Goal: Use online tool/utility: Utilize a website feature to perform a specific function

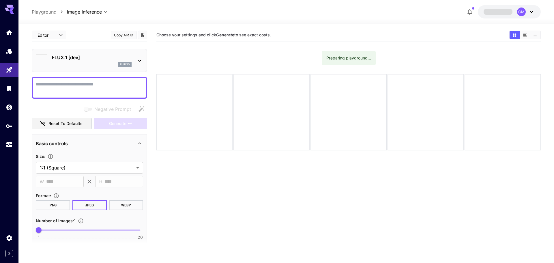
type input "**********"
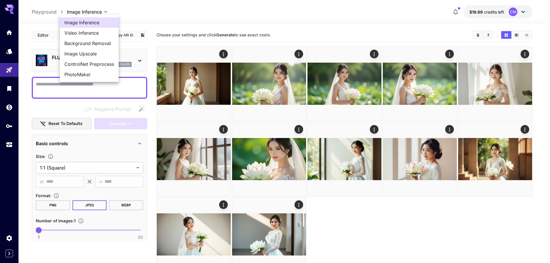
click at [94, 12] on body "**********" at bounding box center [275, 154] width 550 height 308
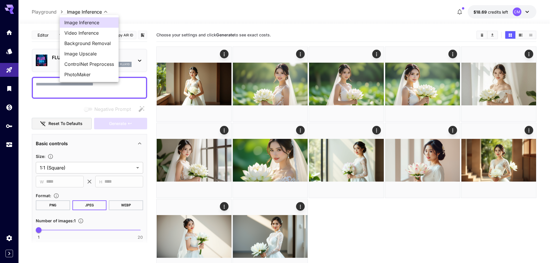
click at [44, 12] on div at bounding box center [277, 131] width 554 height 263
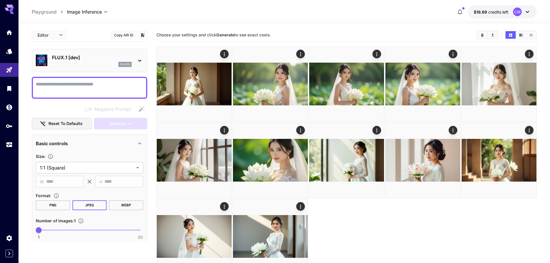
click at [44, 13] on p "Playground" at bounding box center [44, 11] width 25 height 7
click at [7, 33] on icon "Home" at bounding box center [9, 30] width 7 height 7
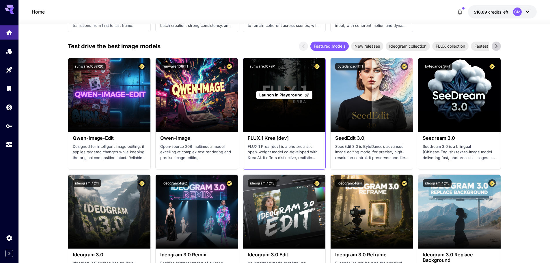
scroll to position [577, 0]
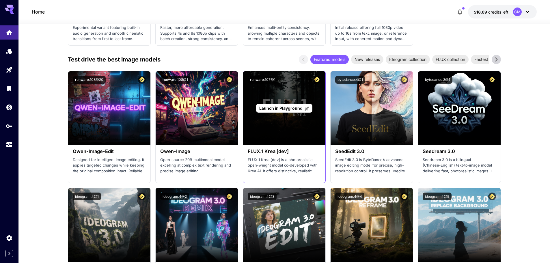
click at [266, 125] on div "Launch in Playground" at bounding box center [284, 108] width 82 height 74
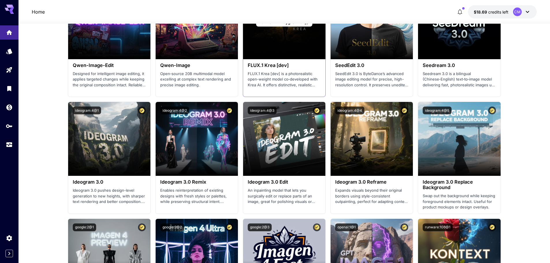
scroll to position [664, 0]
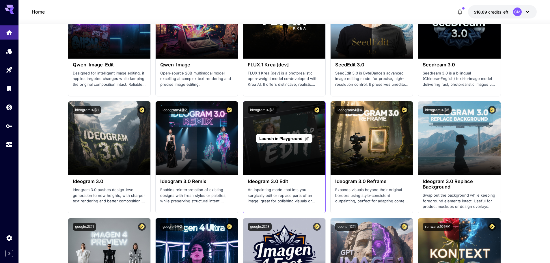
click at [269, 128] on div "Launch in Playground" at bounding box center [284, 138] width 82 height 74
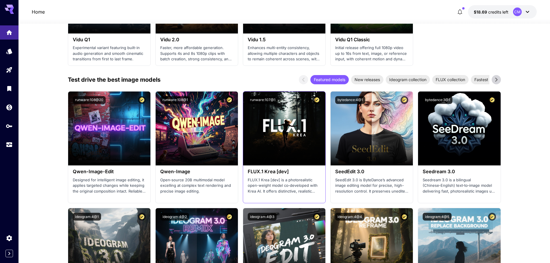
scroll to position [548, 0]
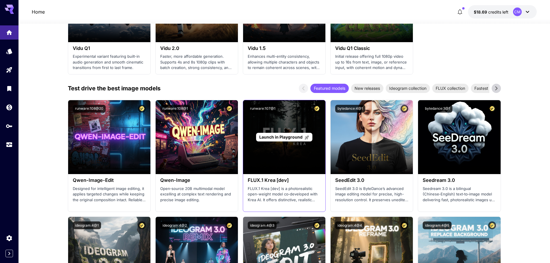
click at [265, 137] on span "Launch in Playground" at bounding box center [280, 136] width 43 height 5
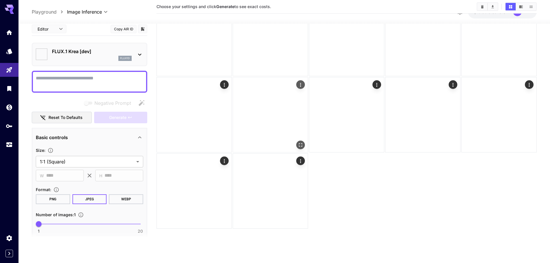
type input "*******"
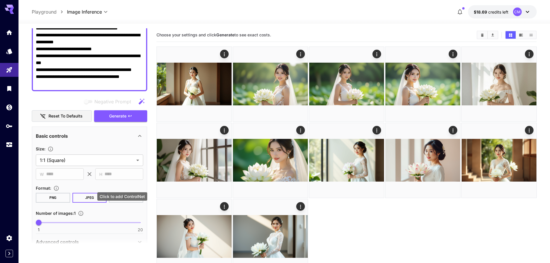
scroll to position [58, 0]
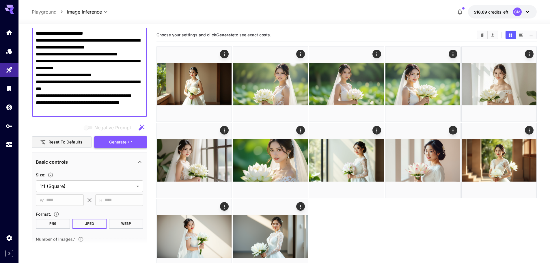
type textarea "**********"
click at [123, 140] on span "Generate" at bounding box center [117, 141] width 17 height 7
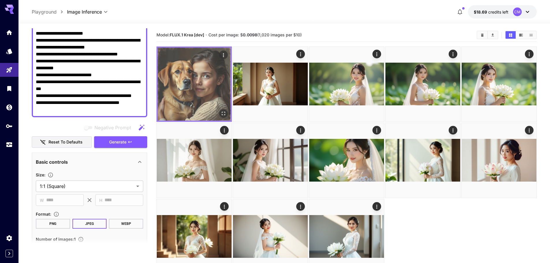
click at [207, 88] on img at bounding box center [194, 84] width 73 height 73
click at [192, 83] on img at bounding box center [194, 84] width 73 height 73
click at [224, 111] on icon "Open in fullscreen" at bounding box center [223, 114] width 6 height 6
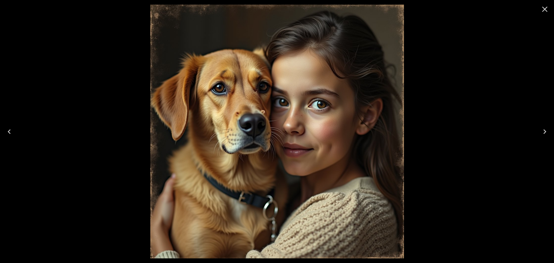
click at [461, 115] on div at bounding box center [277, 131] width 554 height 263
click at [541, 9] on icon "Close" at bounding box center [544, 9] width 9 height 9
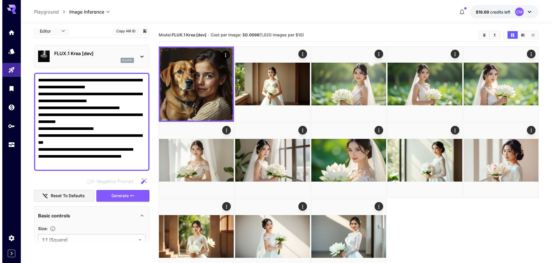
scroll to position [0, 0]
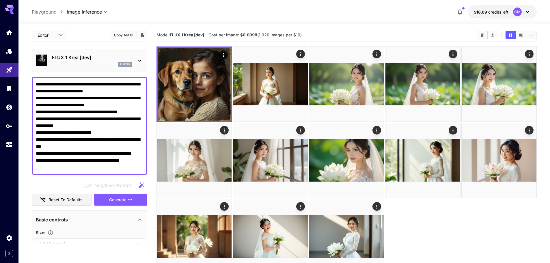
click at [127, 54] on div "FLUX.1 Krea [dev] flux1d" at bounding box center [89, 61] width 107 height 18
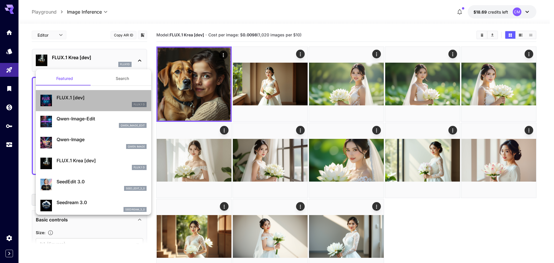
click at [93, 101] on div "FLUX.1 [dev] FLUX.1 D" at bounding box center [102, 100] width 90 height 13
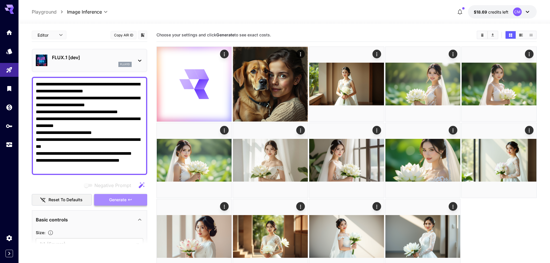
click at [108, 197] on button "Generate" at bounding box center [120, 200] width 53 height 12
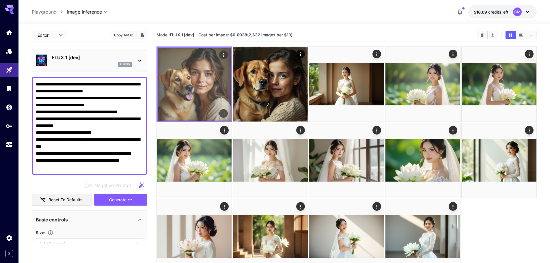
click at [186, 94] on img at bounding box center [194, 84] width 73 height 73
click at [219, 114] on div "Open in fullscreen" at bounding box center [223, 113] width 9 height 9
click at [223, 114] on icon "Open in fullscreen" at bounding box center [223, 114] width 6 height 6
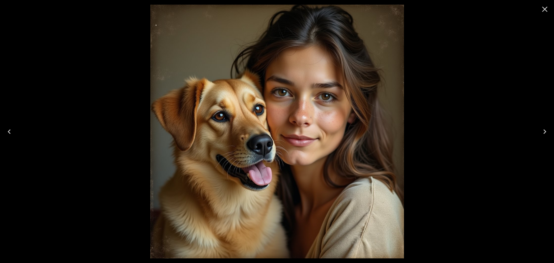
click at [88, 105] on div at bounding box center [277, 131] width 554 height 263
click at [542, 10] on icon "Close" at bounding box center [544, 9] width 9 height 9
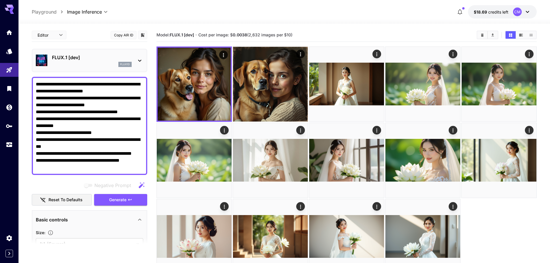
click at [138, 59] on icon at bounding box center [139, 60] width 7 height 7
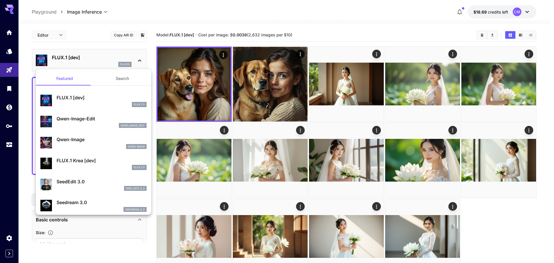
click at [90, 141] on p "Qwen-Image" at bounding box center [102, 139] width 90 height 7
type input "**"
type input "***"
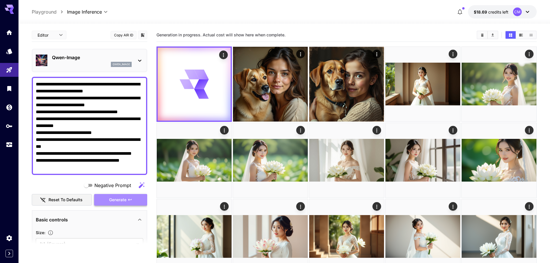
click at [127, 200] on button "Generate" at bounding box center [120, 200] width 53 height 12
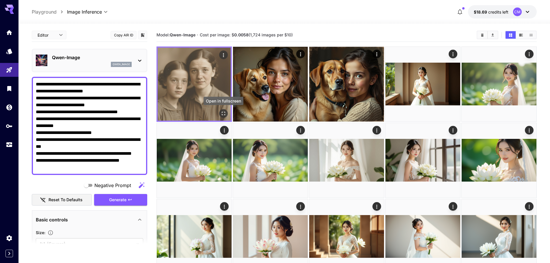
click at [222, 111] on icon "Open in fullscreen" at bounding box center [223, 114] width 6 height 6
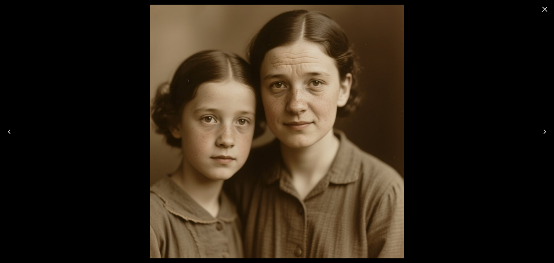
click at [72, 110] on div at bounding box center [277, 131] width 554 height 263
click at [543, 8] on icon "Close" at bounding box center [544, 9] width 9 height 9
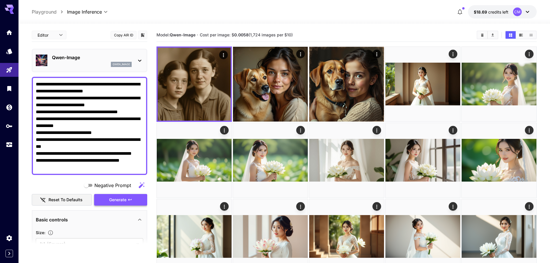
click at [117, 199] on span "Generate" at bounding box center [117, 199] width 17 height 7
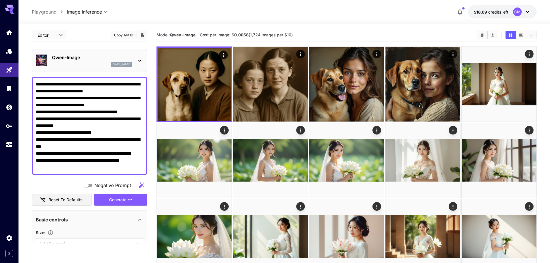
click at [85, 62] on div "qwen_image" at bounding box center [92, 64] width 80 height 5
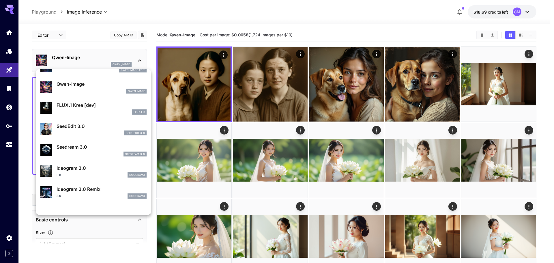
scroll to position [58, 0]
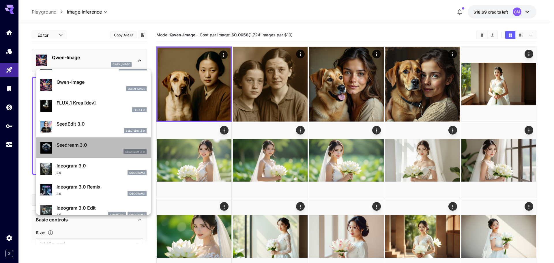
click at [100, 146] on p "Seedream 3.0" at bounding box center [102, 144] width 90 height 7
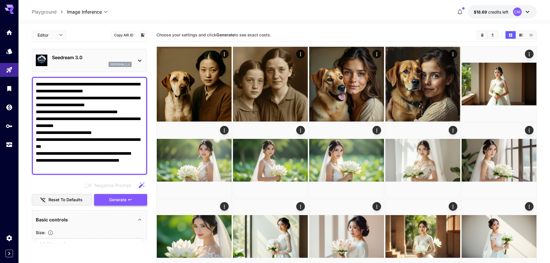
click at [110, 196] on span "Generate" at bounding box center [117, 199] width 17 height 7
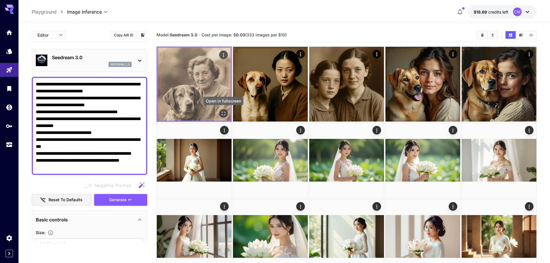
click at [223, 113] on icon "Open in fullscreen" at bounding box center [223, 114] width 6 height 6
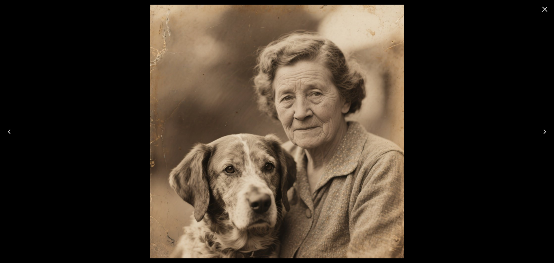
click at [85, 122] on div at bounding box center [277, 131] width 554 height 263
click at [547, 10] on icon "Close" at bounding box center [544, 9] width 9 height 9
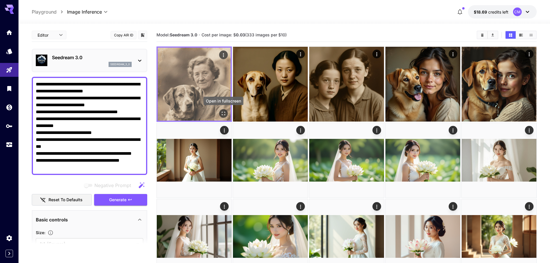
click at [225, 114] on icon "Open in fullscreen" at bounding box center [223, 114] width 6 height 6
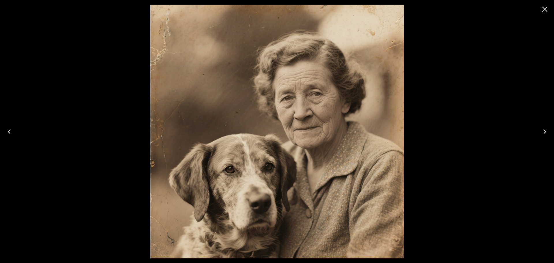
click at [544, 12] on icon "Close" at bounding box center [544, 9] width 9 height 9
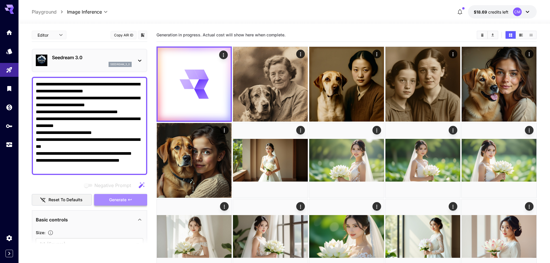
click at [121, 201] on span "Generate" at bounding box center [117, 199] width 17 height 7
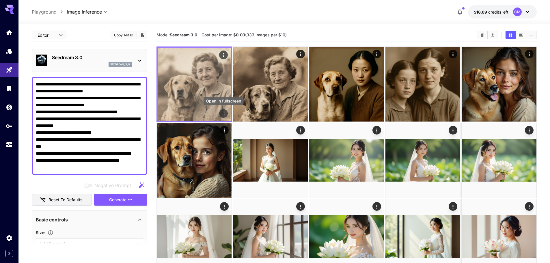
click at [224, 113] on icon "Open in fullscreen" at bounding box center [223, 114] width 6 height 6
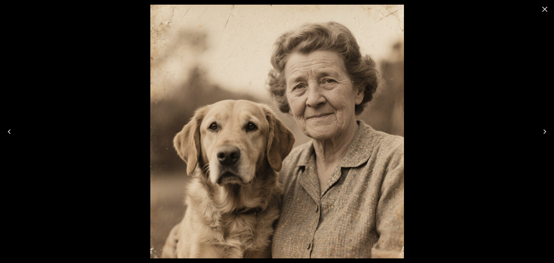
click at [543, 11] on icon "Close" at bounding box center [544, 9] width 5 height 5
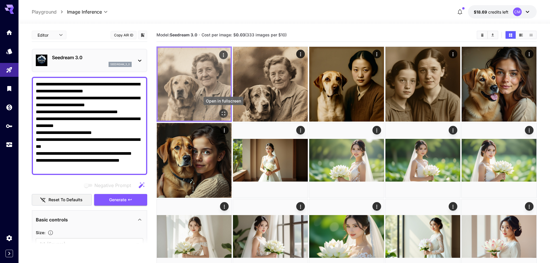
click at [222, 114] on icon "Open in fullscreen" at bounding box center [223, 114] width 6 height 6
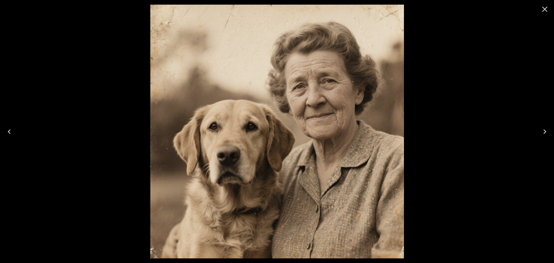
click at [486, 78] on div at bounding box center [277, 131] width 554 height 263
click at [548, 13] on icon "Close" at bounding box center [544, 9] width 9 height 9
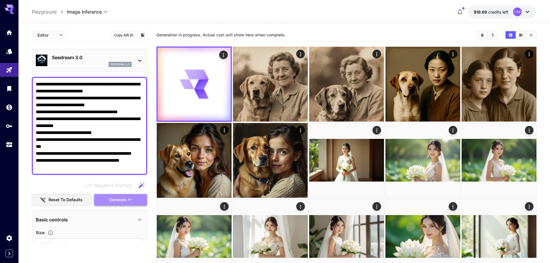
click at [125, 204] on button "Generate" at bounding box center [120, 200] width 53 height 12
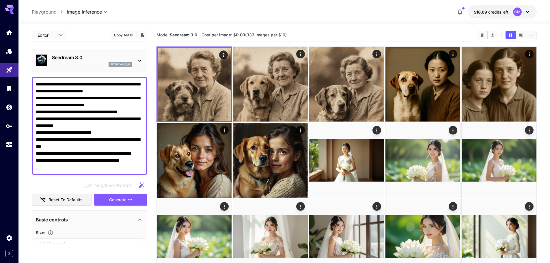
click at [92, 91] on textarea "**********" at bounding box center [89, 126] width 107 height 90
type textarea "**********"
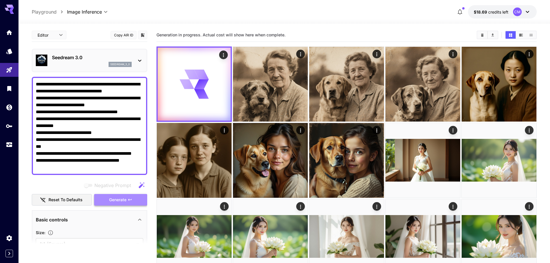
click at [111, 197] on span "Generate" at bounding box center [117, 199] width 17 height 7
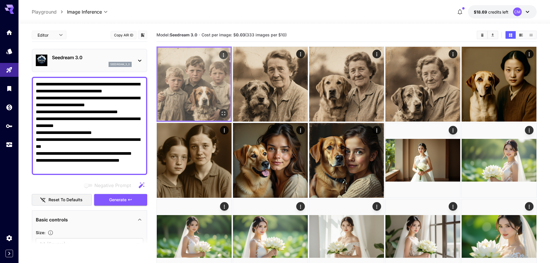
click at [185, 99] on img at bounding box center [194, 84] width 73 height 73
click at [224, 113] on icon "Open in fullscreen" at bounding box center [223, 113] width 3 height 3
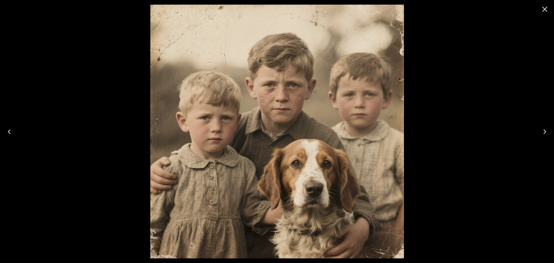
click at [544, 12] on icon "Close" at bounding box center [544, 9] width 9 height 9
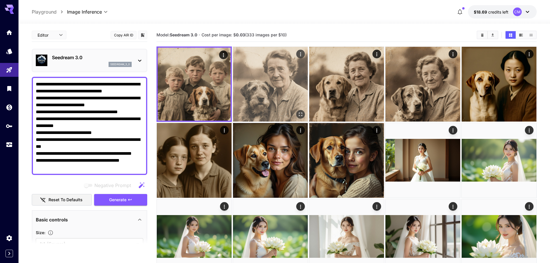
click at [274, 72] on img at bounding box center [270, 84] width 75 height 75
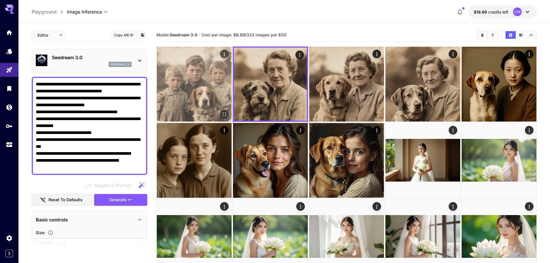
click at [203, 76] on img at bounding box center [194, 84] width 75 height 75
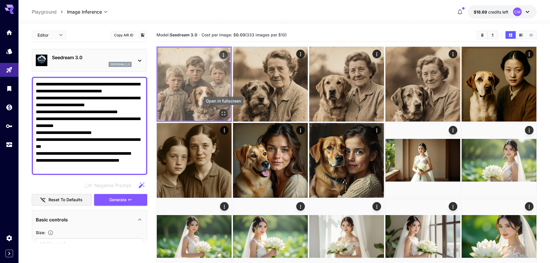
click at [224, 113] on icon "Open in fullscreen" at bounding box center [223, 114] width 6 height 6
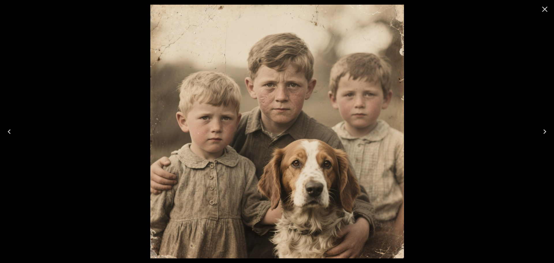
click at [546, 134] on icon "Next" at bounding box center [544, 131] width 9 height 9
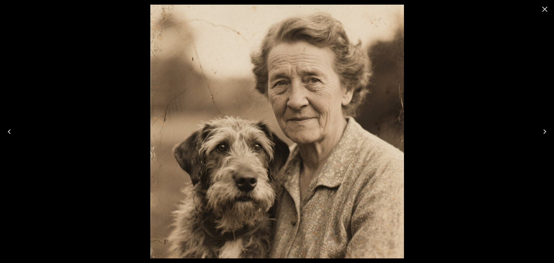
click at [126, 36] on div at bounding box center [277, 131] width 554 height 263
click at [539, 8] on button "Close" at bounding box center [545, 9] width 14 height 14
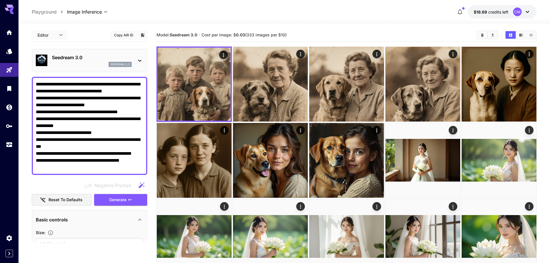
drag, startPoint x: 112, startPoint y: 89, endPoint x: 95, endPoint y: 89, distance: 17.3
click at [95, 89] on textarea "**********" at bounding box center [89, 126] width 107 height 90
drag, startPoint x: 131, startPoint y: 91, endPoint x: 134, endPoint y: 92, distance: 3.3
click at [131, 92] on textarea "**********" at bounding box center [89, 126] width 107 height 90
click at [132, 91] on textarea "**********" at bounding box center [89, 126] width 107 height 90
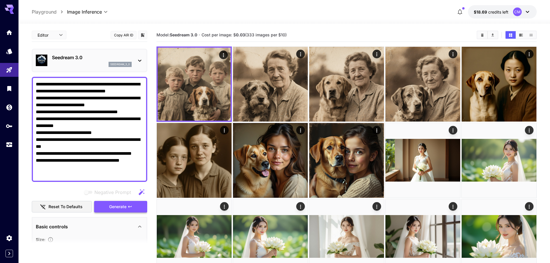
click at [124, 208] on span "Generate" at bounding box center [117, 206] width 17 height 7
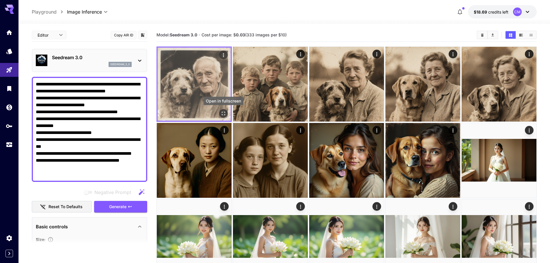
click at [221, 113] on icon "Open in fullscreen" at bounding box center [223, 114] width 6 height 6
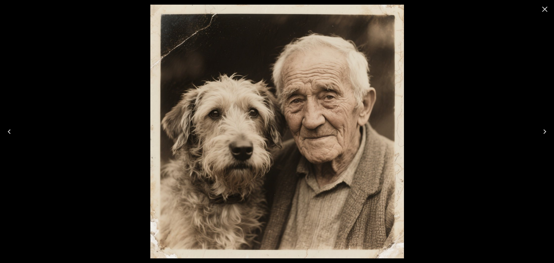
click at [116, 54] on div at bounding box center [277, 131] width 554 height 263
click at [545, 8] on icon "Close" at bounding box center [544, 9] width 9 height 9
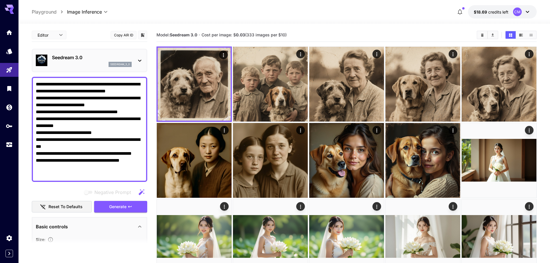
click at [139, 90] on textarea "**********" at bounding box center [89, 129] width 107 height 97
type textarea "**********"
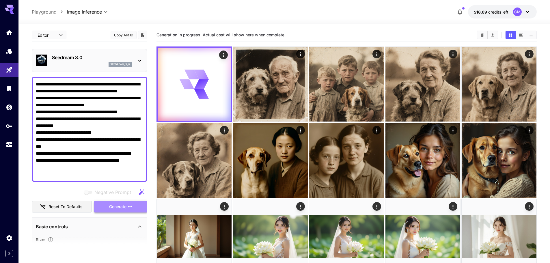
click at [123, 209] on span "Generate" at bounding box center [117, 206] width 17 height 7
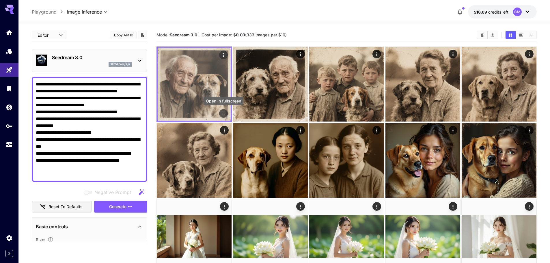
click at [223, 113] on icon "Open in fullscreen" at bounding box center [223, 114] width 6 height 6
